Goal: Find contact information: Find contact information

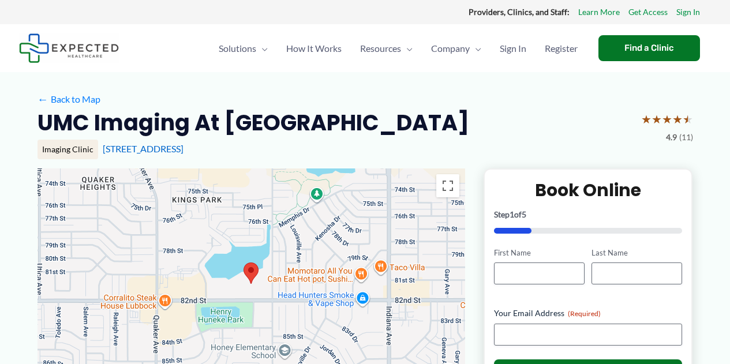
click at [503, 134] on div "UMC Imaging at [GEOGRAPHIC_DATA] ★ ★ ★ ★ ★ 4.9 (11)" at bounding box center [364, 126] width 655 height 36
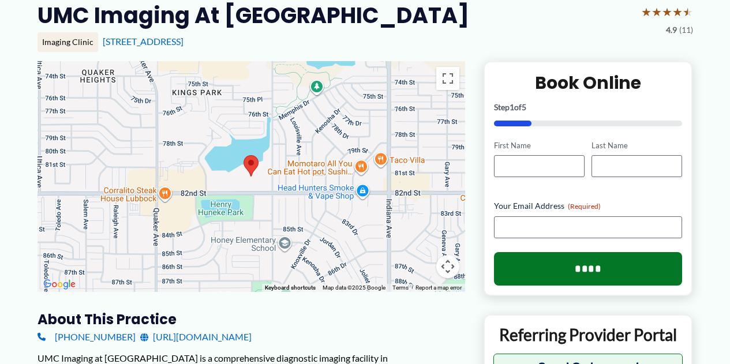
scroll to position [173, 0]
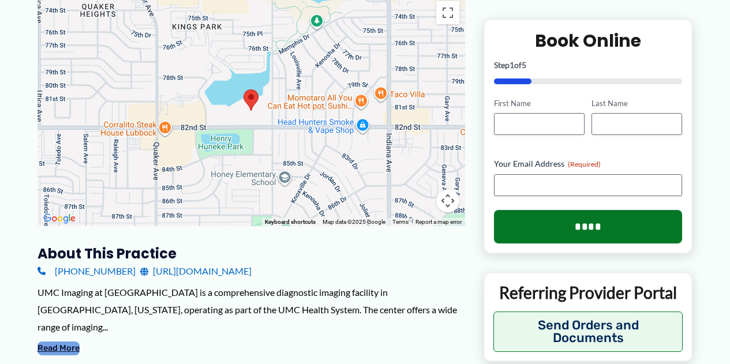
click at [60, 342] on button "Read More" at bounding box center [58, 349] width 42 height 14
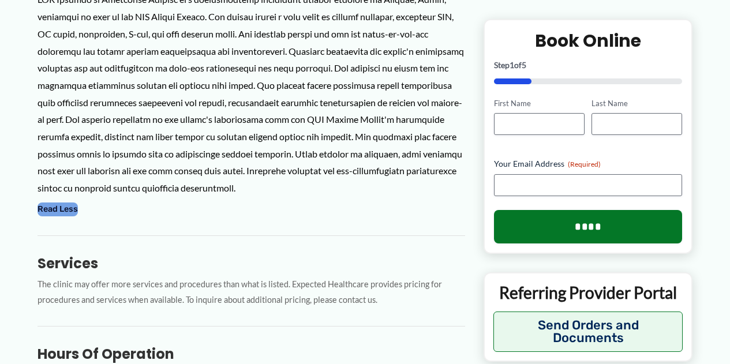
scroll to position [404, 0]
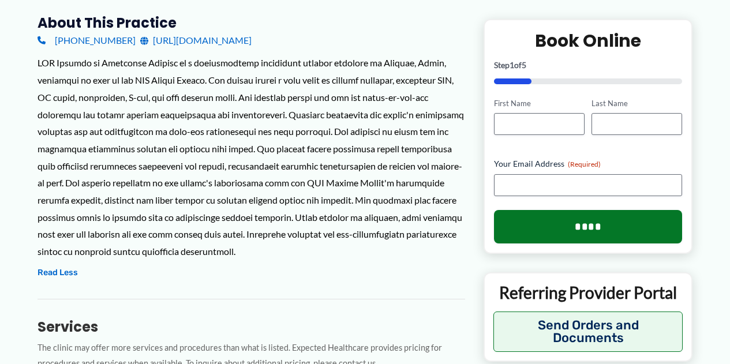
click at [227, 39] on link "[URL][DOMAIN_NAME]" at bounding box center [195, 40] width 111 height 17
